Goal: Task Accomplishment & Management: Manage account settings

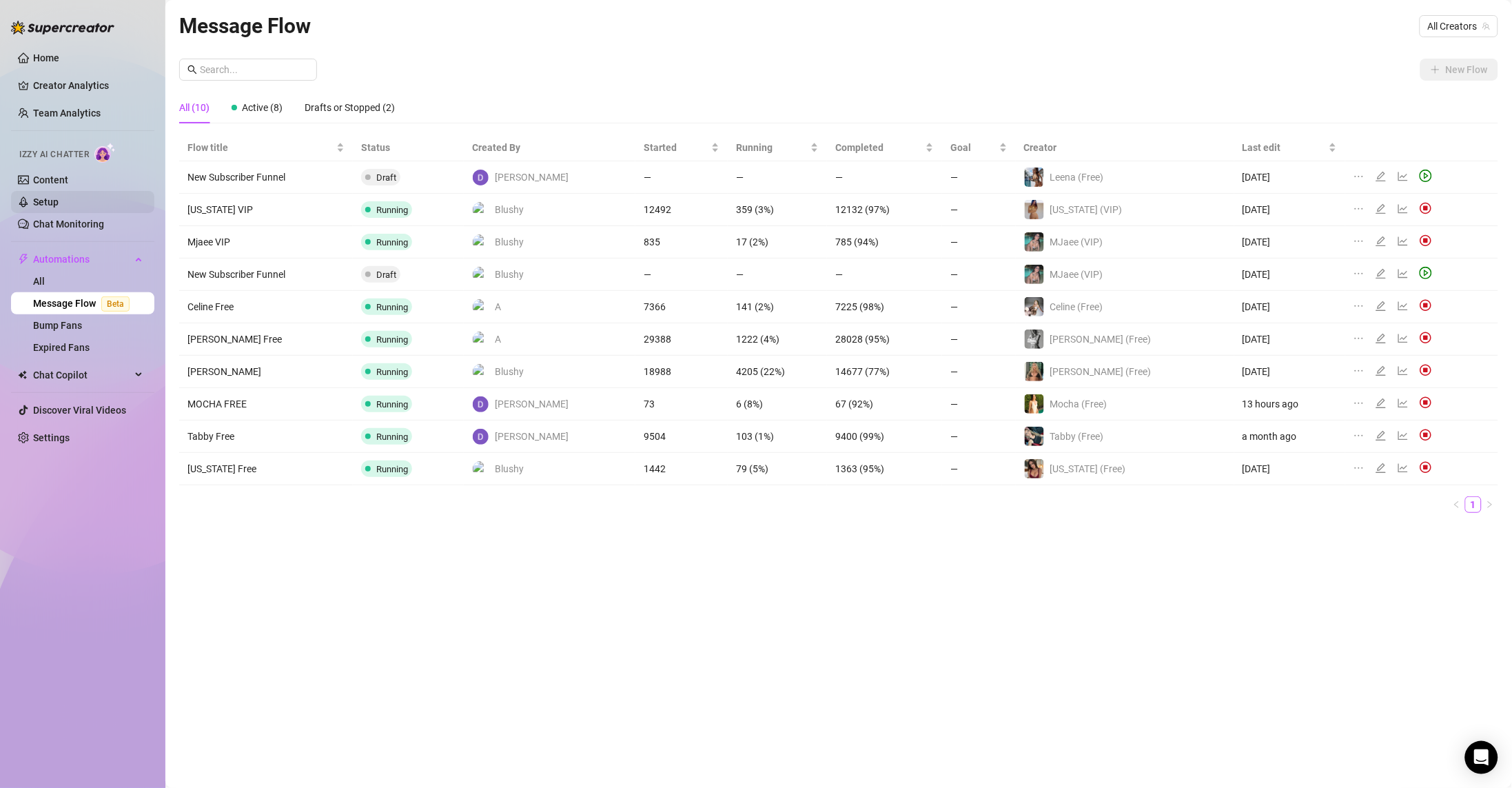
click at [59, 201] on link "Setup" at bounding box center [45, 202] width 26 height 11
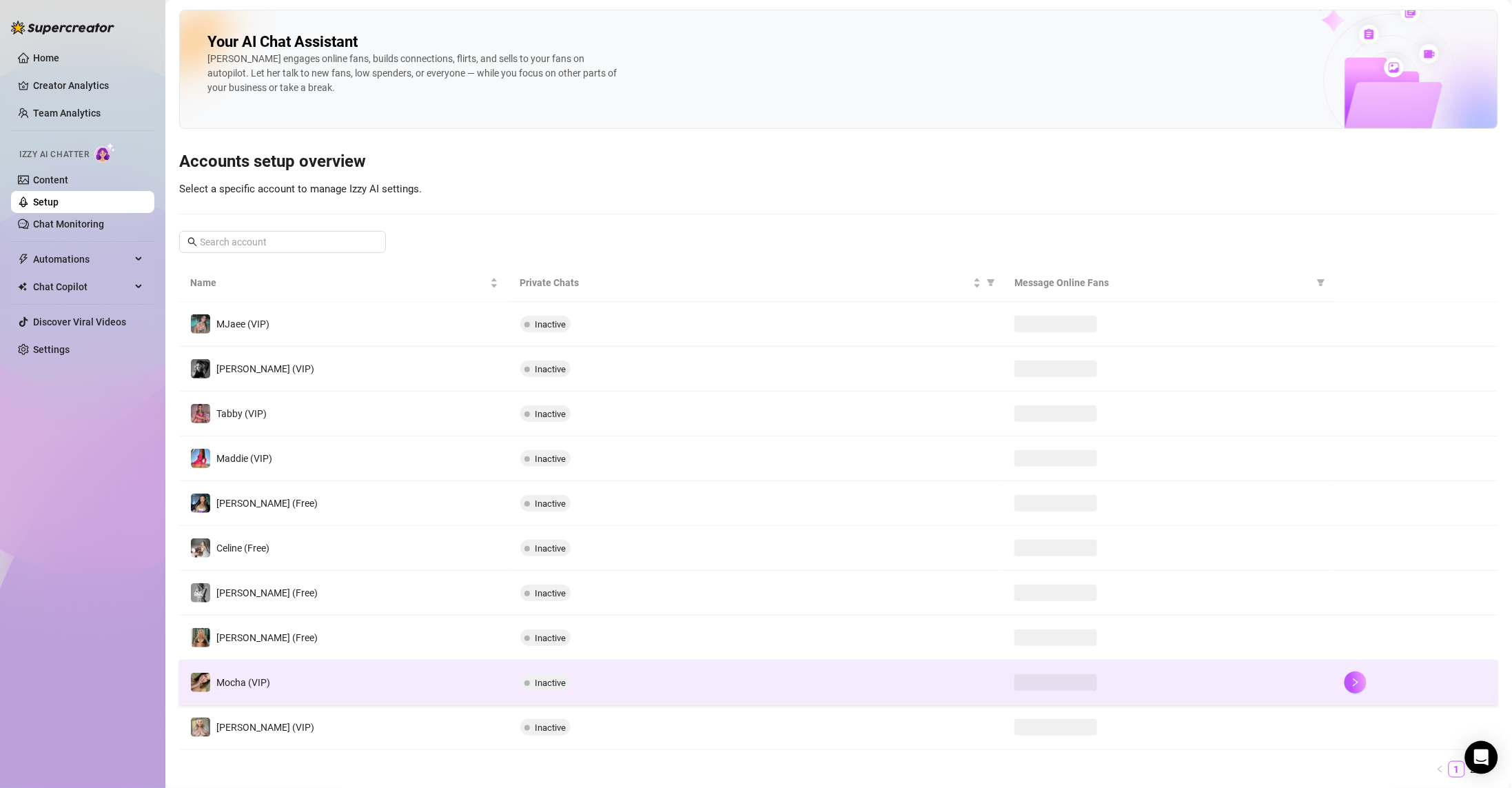
click at [380, 689] on td "Mocha (VIP)" at bounding box center [344, 682] width 330 height 44
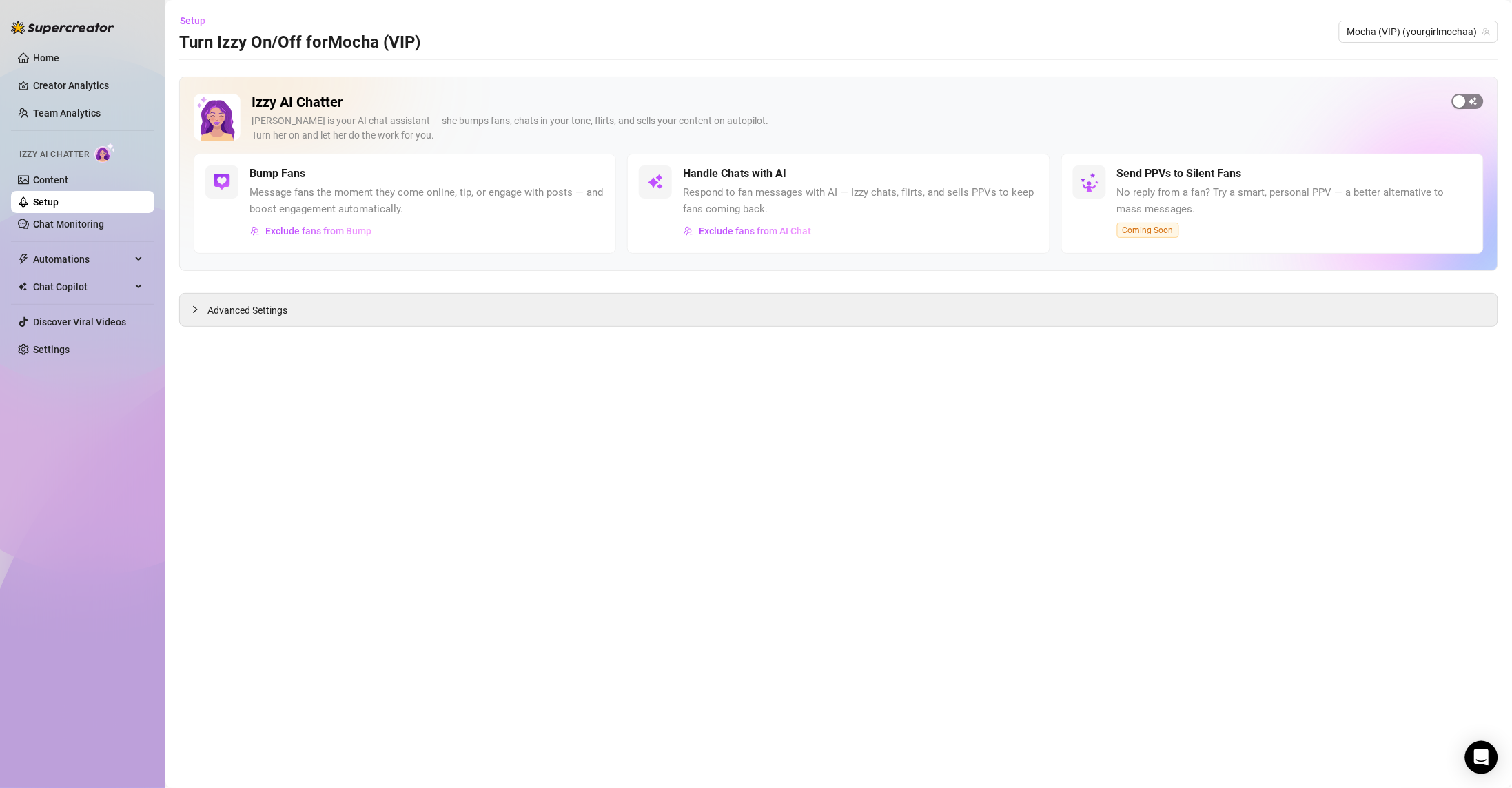
click at [1474, 100] on span "button" at bounding box center [1469, 101] width 32 height 15
click at [505, 320] on div "Advanced Settings" at bounding box center [839, 310] width 1318 height 32
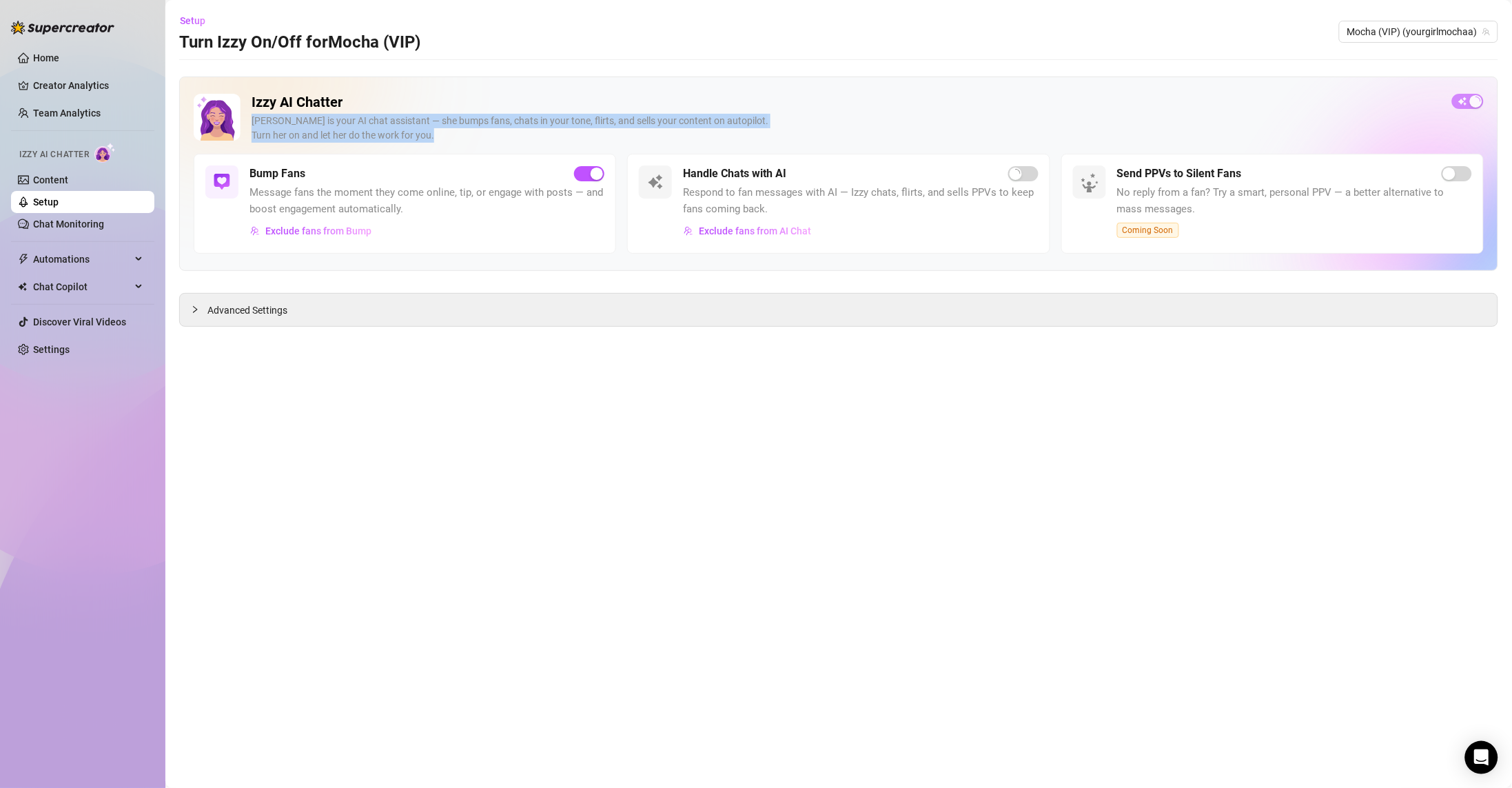
click at [1023, 129] on div "[PERSON_NAME] is your AI chat assistant — she bumps fans, chats in your tone, f…" at bounding box center [846, 128] width 1190 height 29
click at [1017, 121] on div "[PERSON_NAME] is your AI chat assistant — she bumps fans, chats in your tone, f…" at bounding box center [846, 128] width 1190 height 29
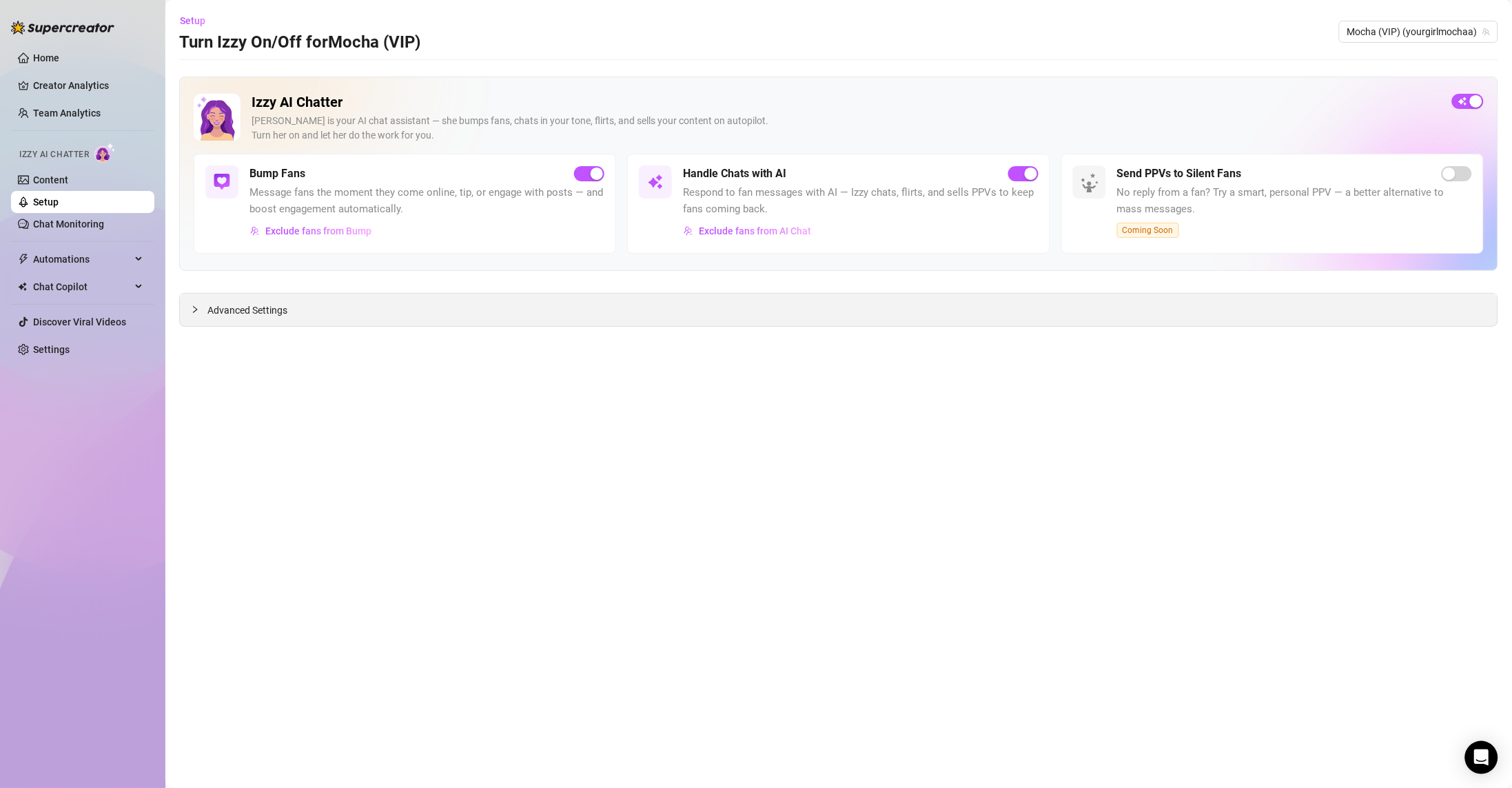
click at [490, 324] on div "Advanced Settings" at bounding box center [839, 310] width 1318 height 32
click at [205, 303] on div "Advanced Settings" at bounding box center [839, 310] width 1318 height 32
click at [184, 313] on div "Advanced Settings" at bounding box center [839, 310] width 1318 height 32
click at [196, 306] on icon "collapsed" at bounding box center [195, 309] width 9 height 9
